Goal: Task Accomplishment & Management: Complete application form

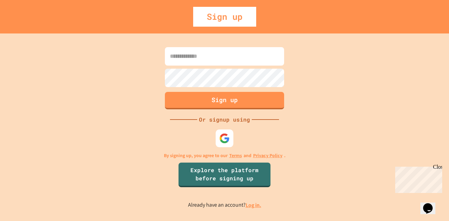
click at [224, 132] on div at bounding box center [225, 138] width 18 height 18
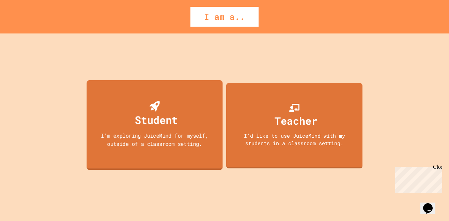
click at [141, 118] on div "Student" at bounding box center [156, 119] width 43 height 16
